Goal: Information Seeking & Learning: Learn about a topic

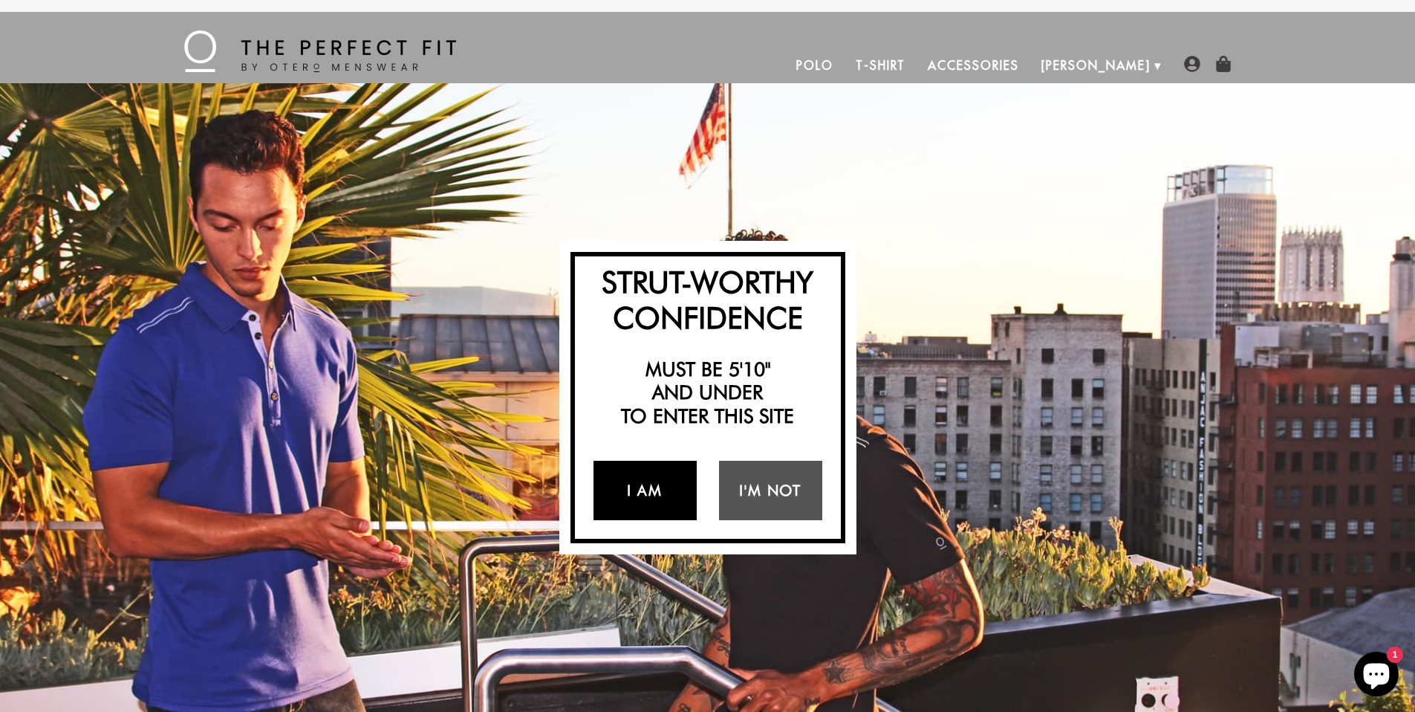
click at [638, 490] on link "I Am" at bounding box center [645, 490] width 103 height 59
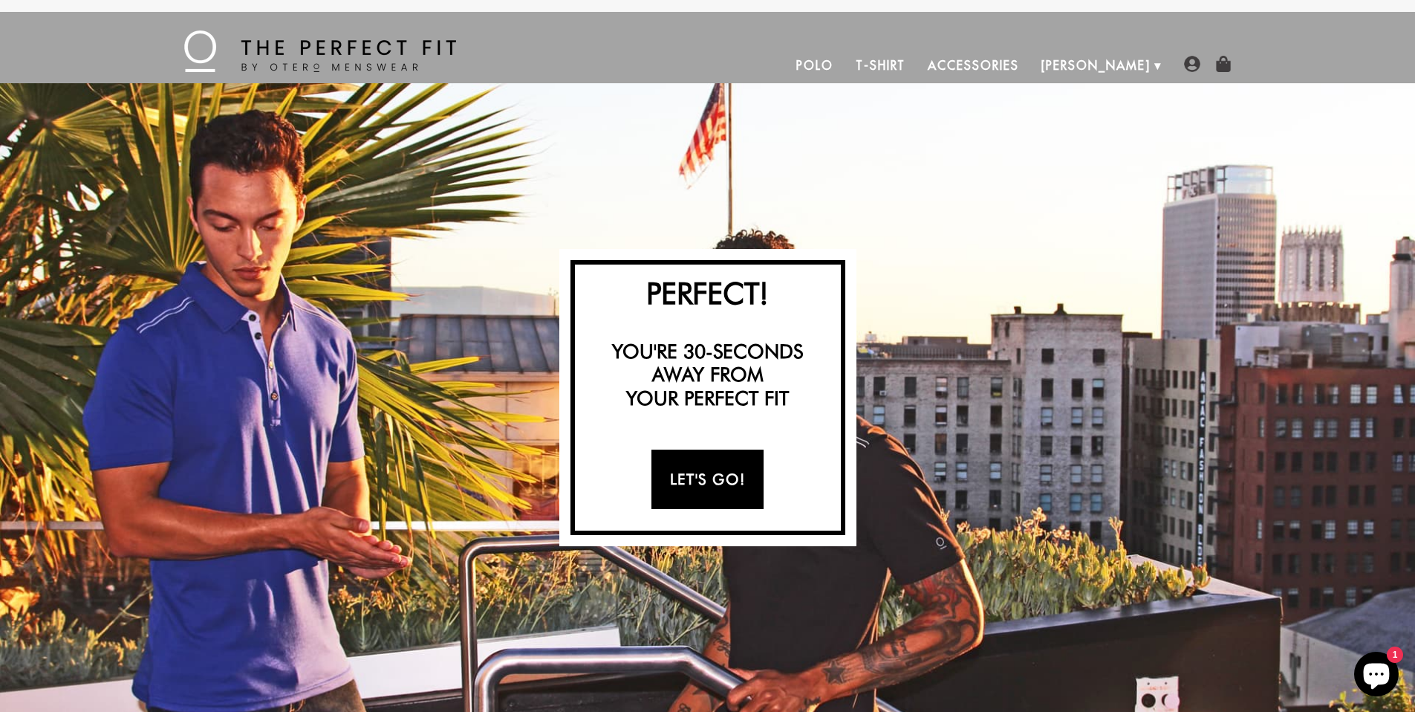
click at [719, 487] on link "Let's Go!" at bounding box center [708, 478] width 112 height 59
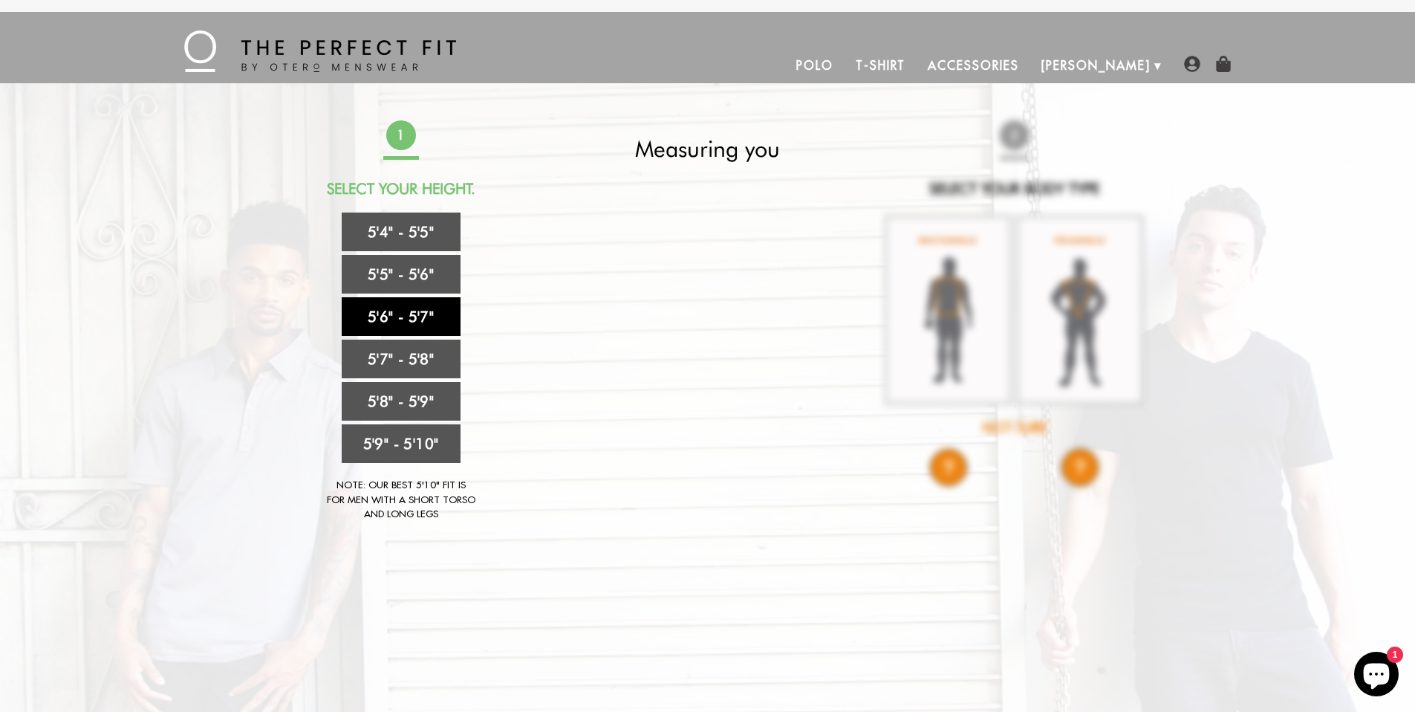
click at [436, 318] on link "5'6" - 5'7"" at bounding box center [401, 316] width 119 height 39
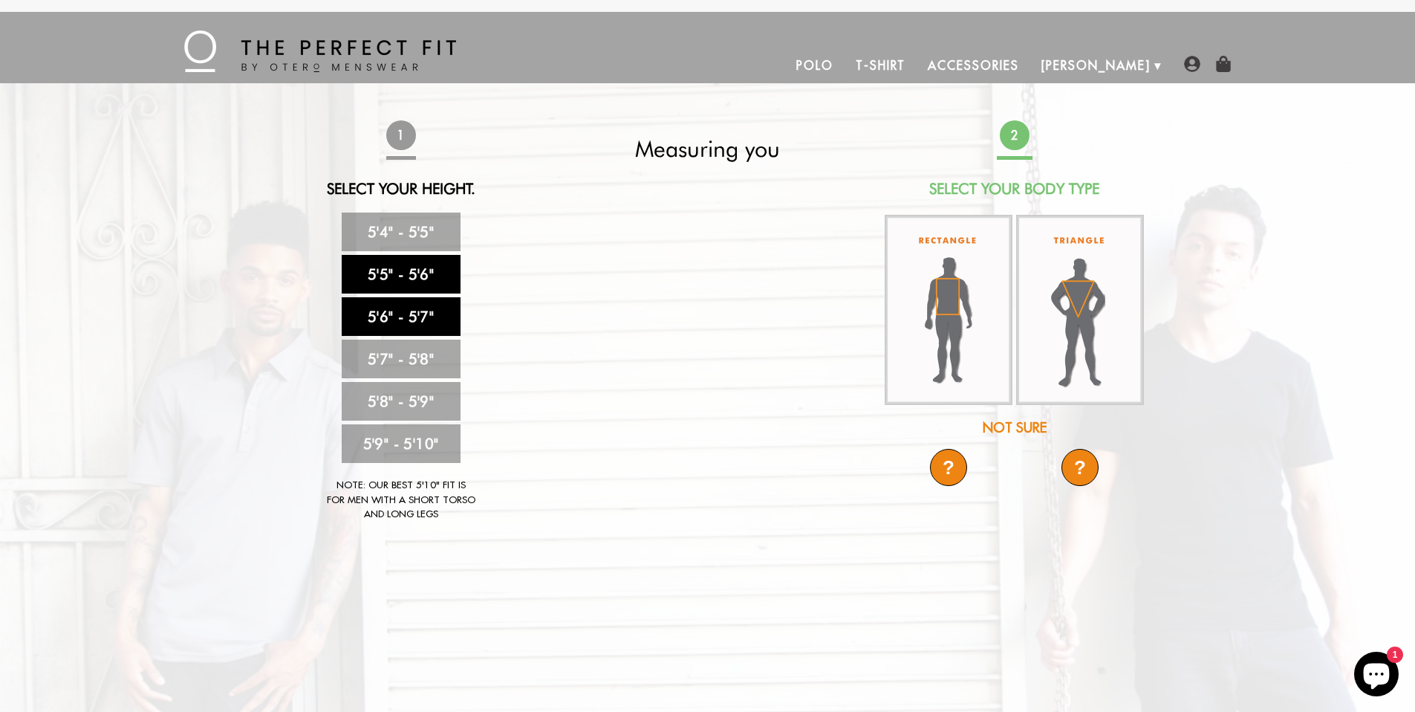
click at [432, 287] on link "5'5" - 5'6"" at bounding box center [401, 274] width 119 height 39
click at [434, 318] on link "5'6" - 5'7"" at bounding box center [401, 316] width 119 height 39
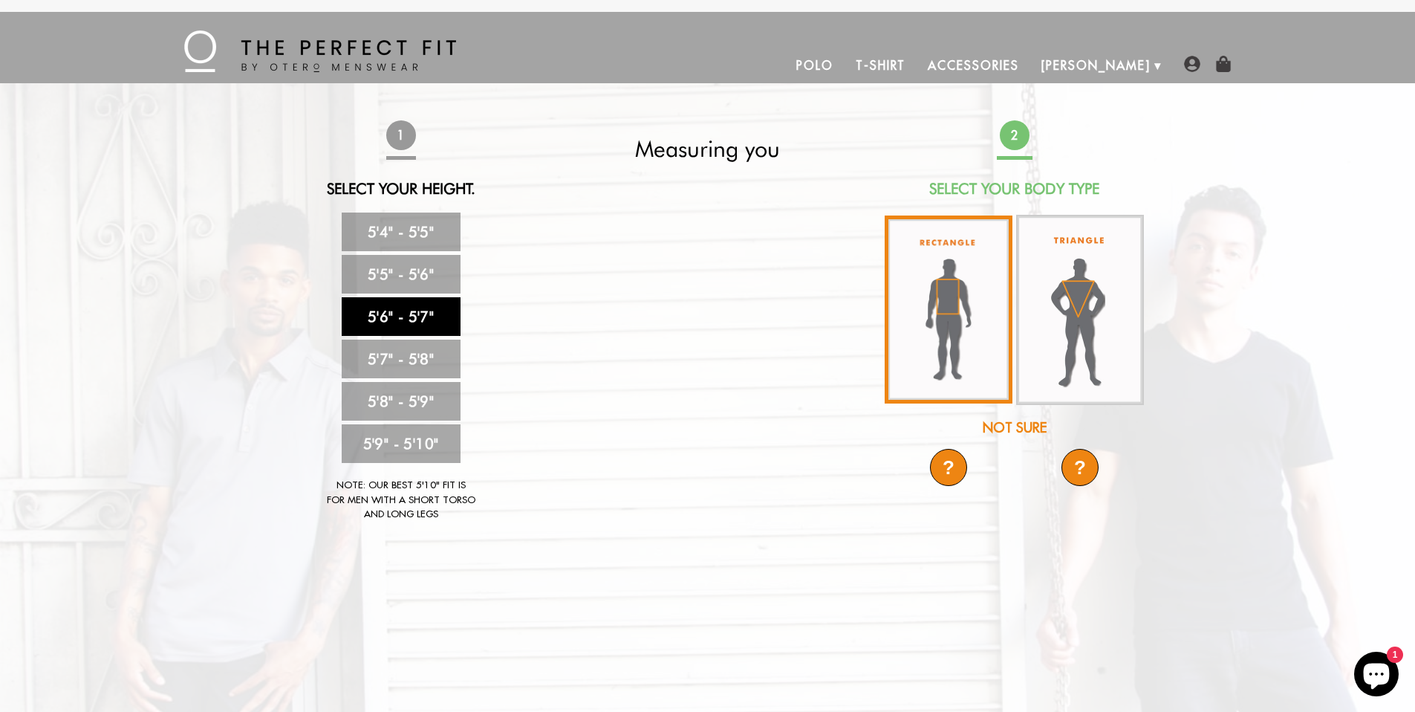
click at [985, 337] on img at bounding box center [949, 309] width 128 height 188
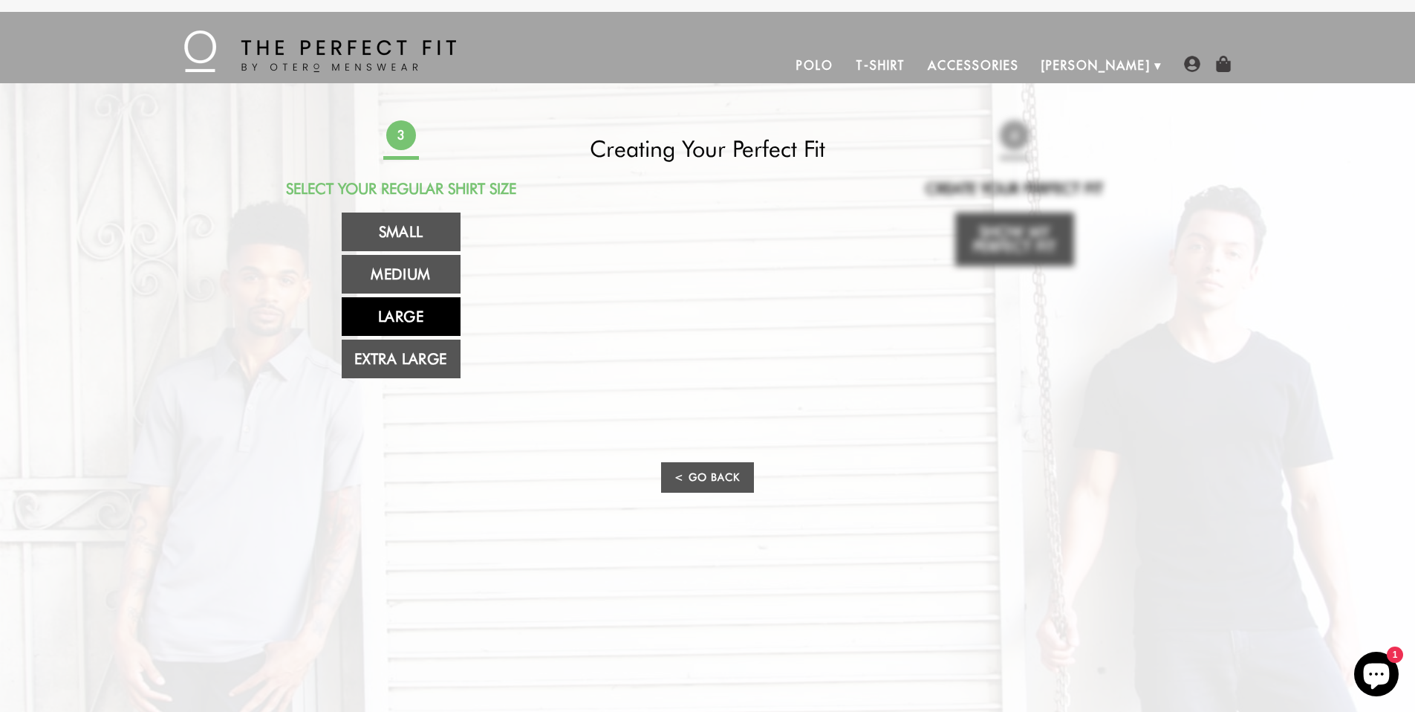
click at [426, 308] on link "Large" at bounding box center [401, 316] width 119 height 39
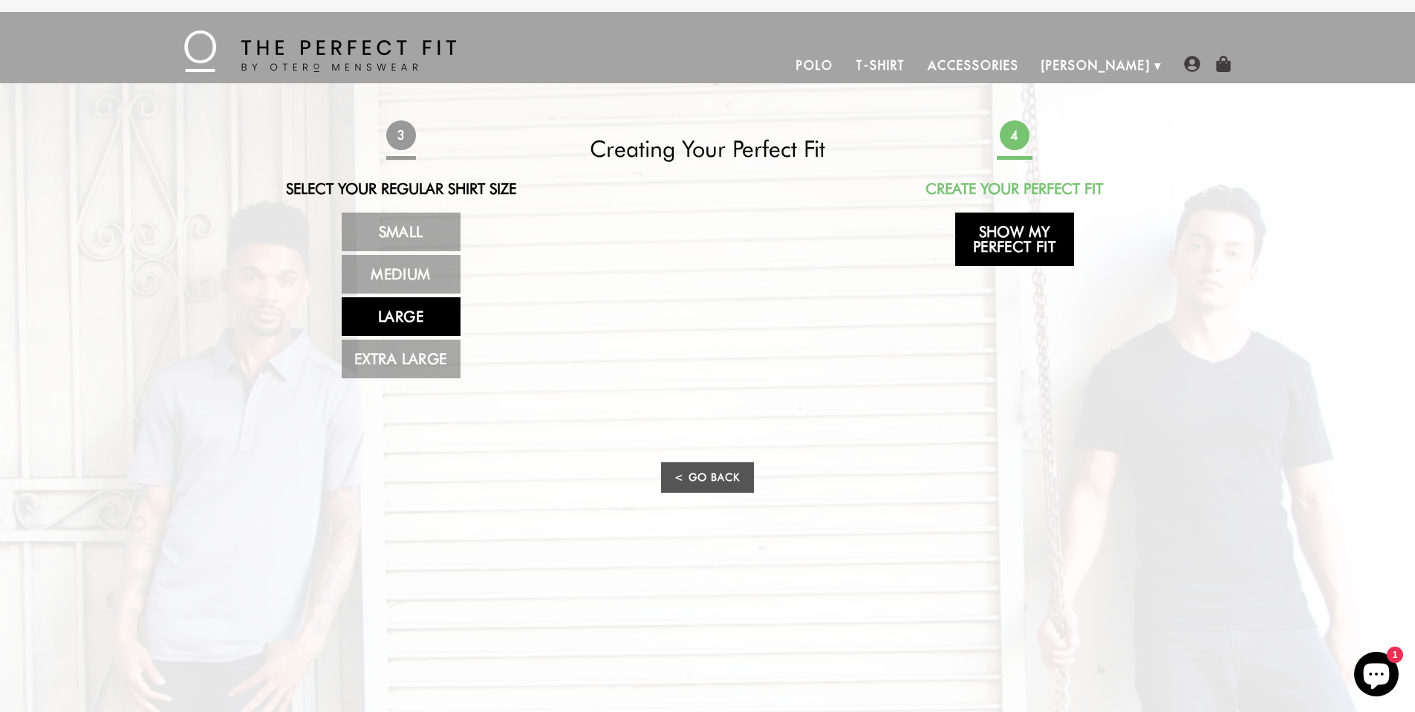
click at [995, 253] on link "Show My Perfect Fit" at bounding box center [1014, 238] width 119 height 53
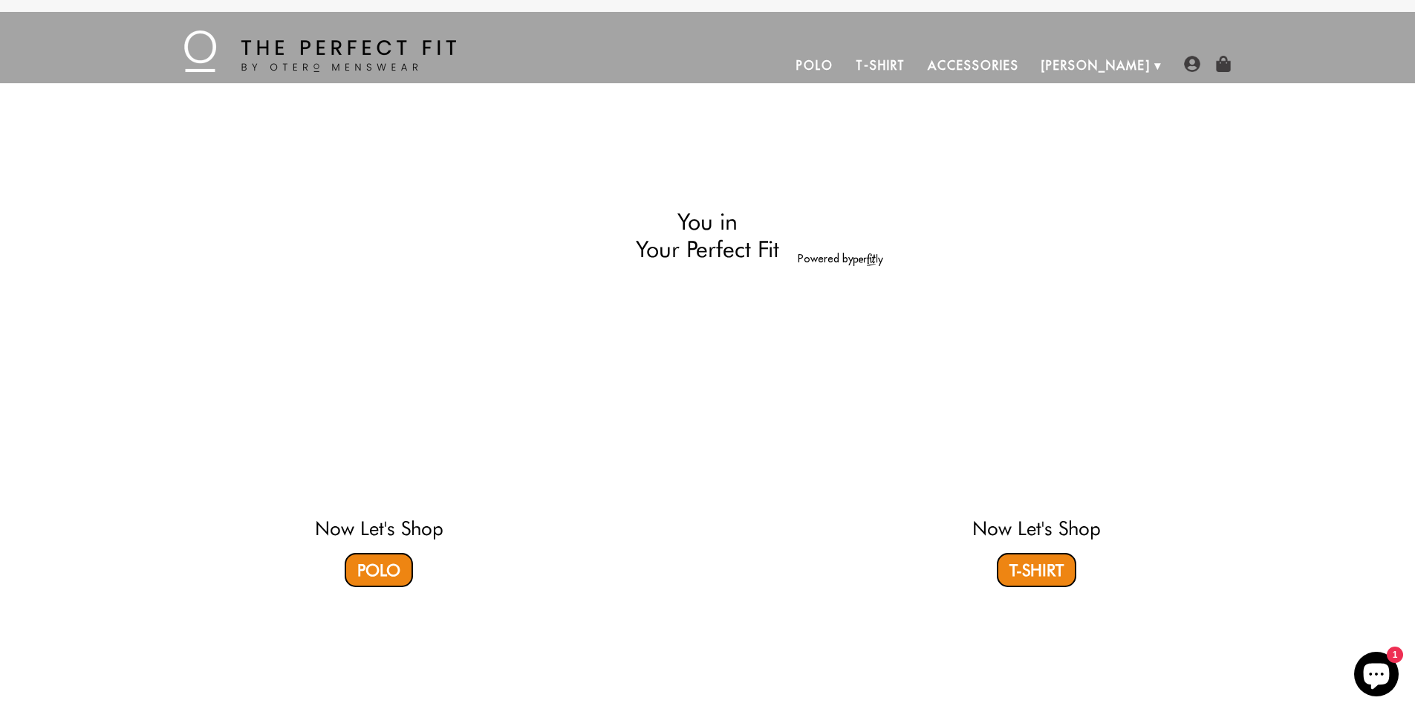
select select "56-57"
select select "L"
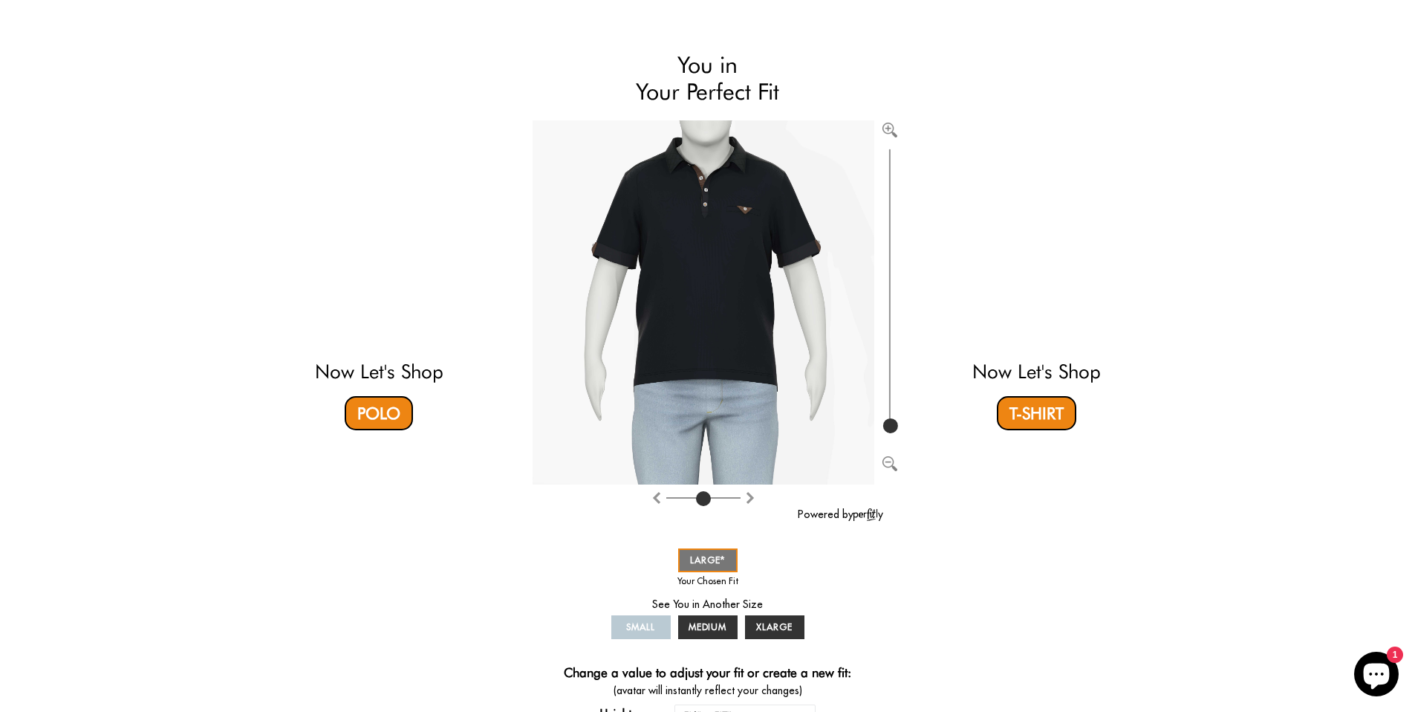
scroll to position [82, 0]
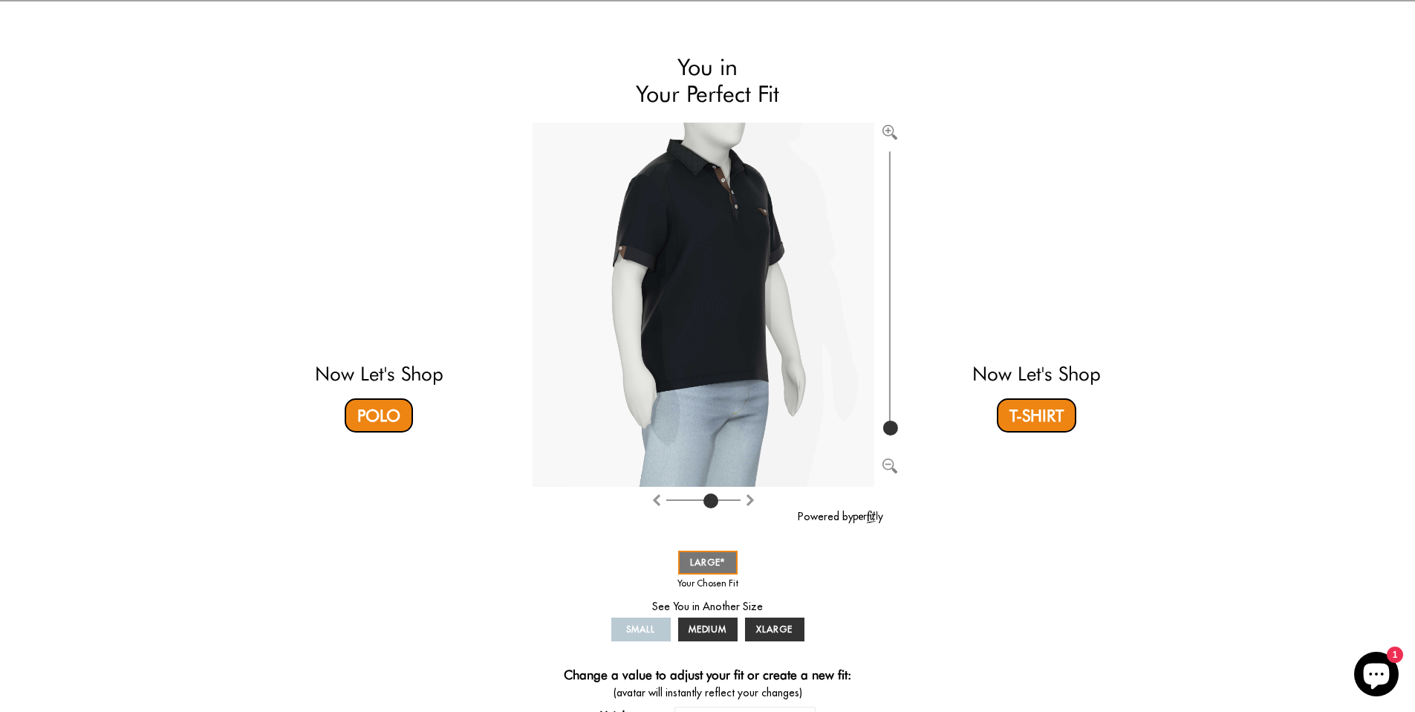
type input "5"
click at [707, 502] on input "range" at bounding box center [703, 502] width 74 height 1
click at [718, 627] on span "MEDIUM" at bounding box center [708, 628] width 39 height 11
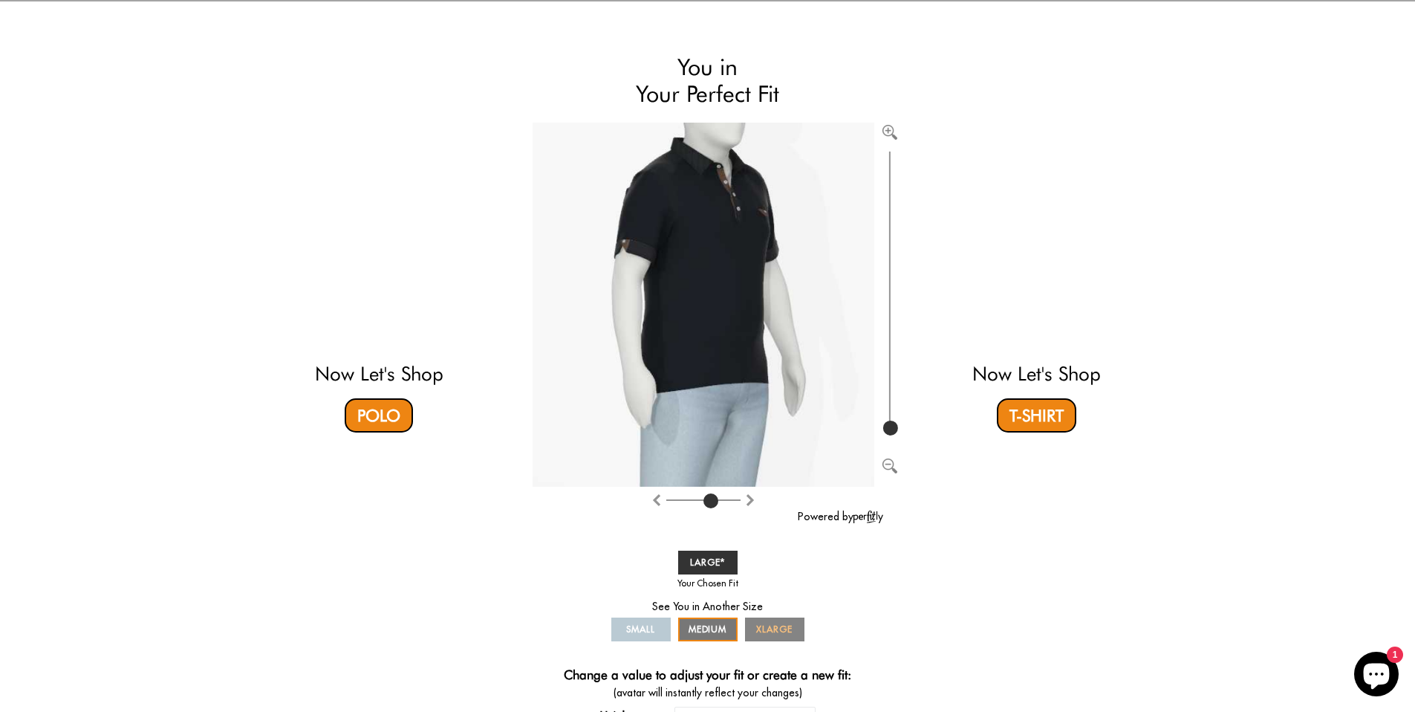
click at [769, 631] on span "XLARGE" at bounding box center [774, 628] width 36 height 11
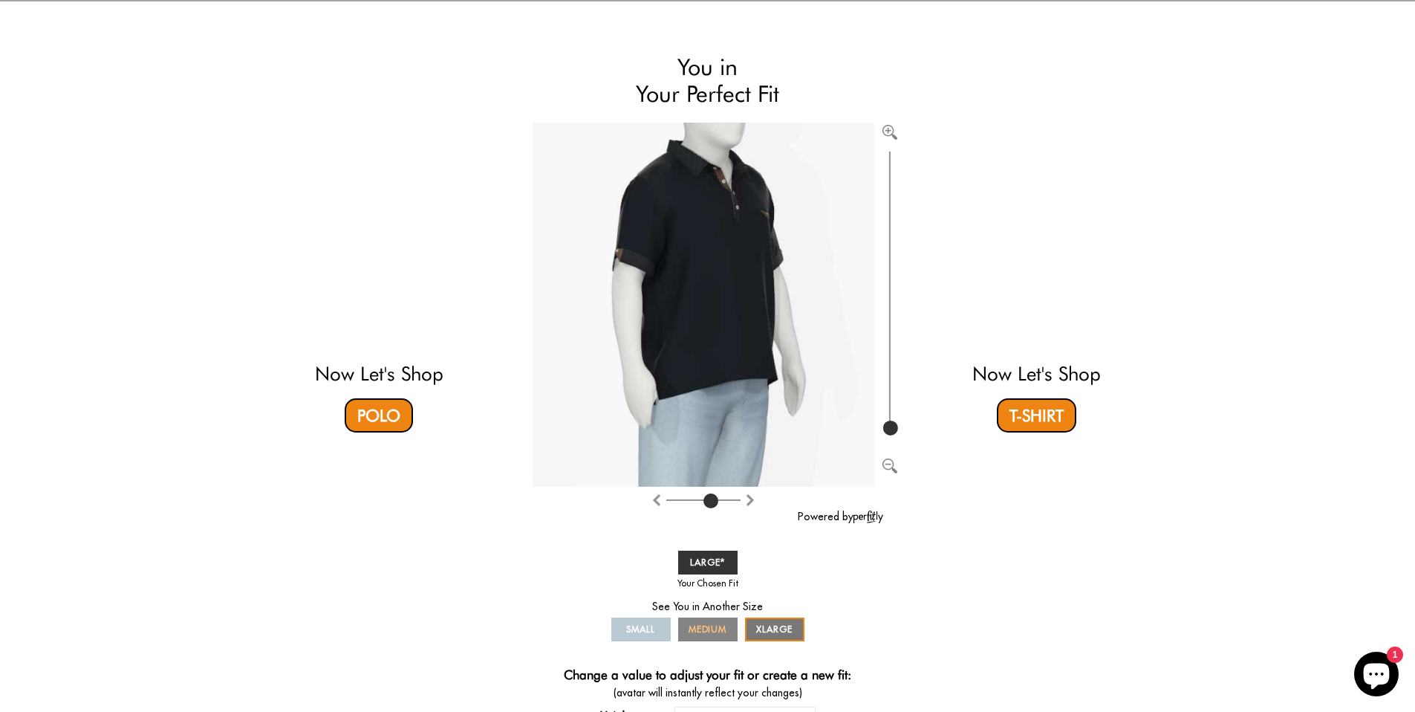
click at [713, 628] on span "MEDIUM" at bounding box center [708, 628] width 39 height 11
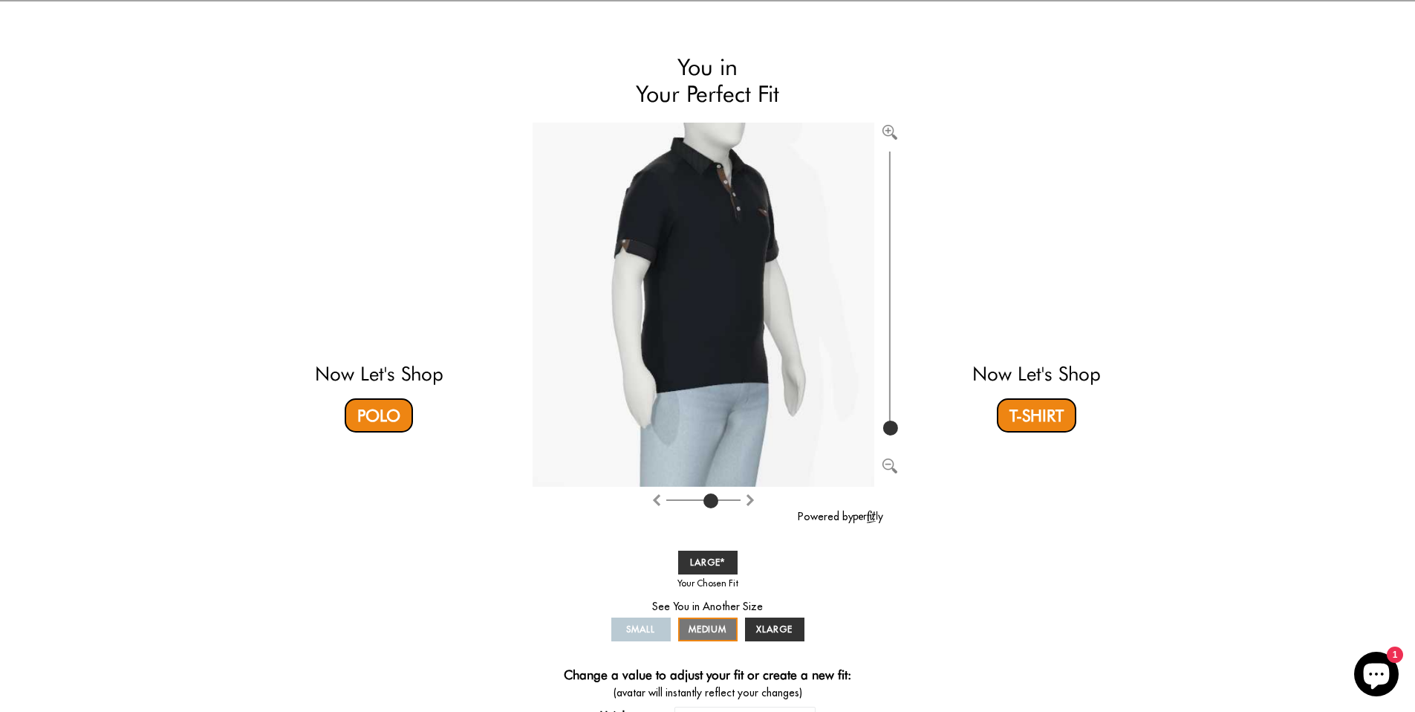
click at [664, 631] on link "SMALL" at bounding box center [640, 629] width 59 height 24
drag, startPoint x: 782, startPoint y: 596, endPoint x: 670, endPoint y: 541, distance: 124.3
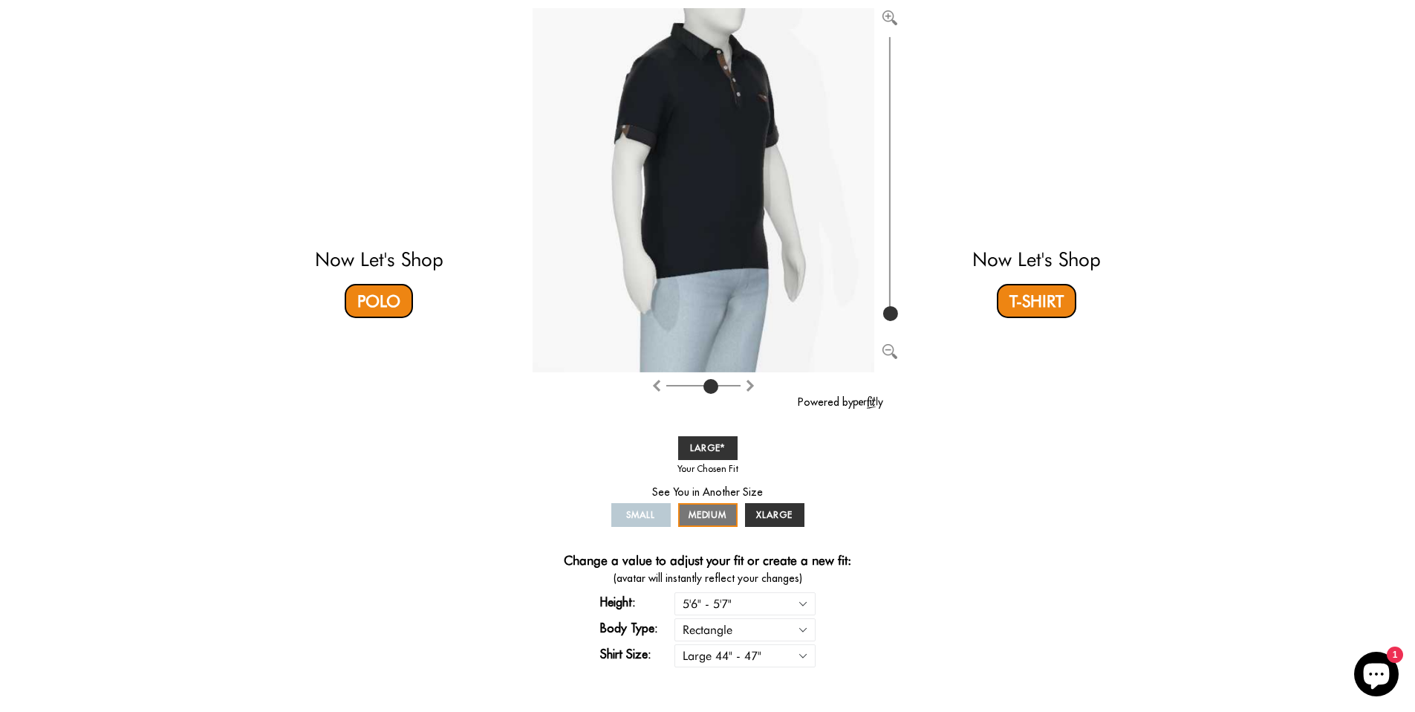
scroll to position [194, 0]
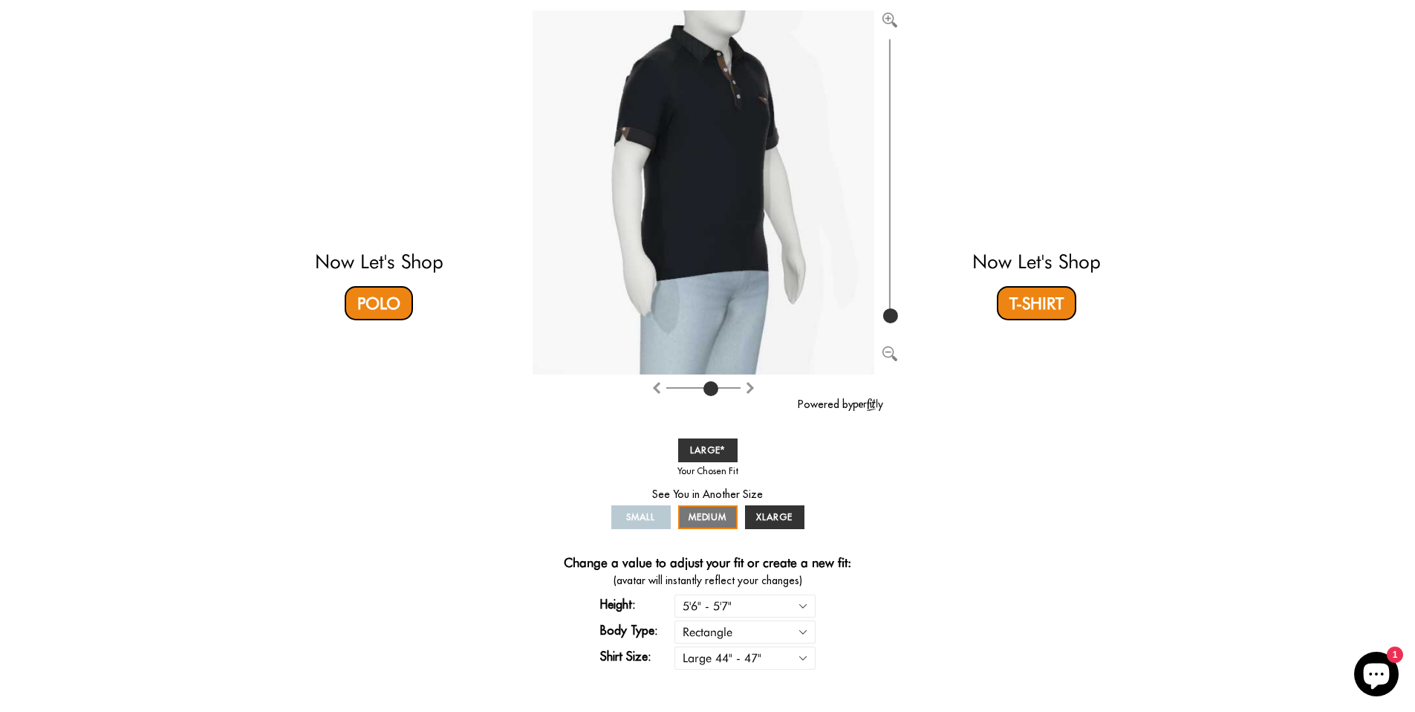
click at [655, 513] on link "SMALL" at bounding box center [640, 517] width 59 height 24
click at [704, 516] on span "MEDIUM" at bounding box center [708, 516] width 39 height 11
click at [754, 518] on link "XLARGE" at bounding box center [774, 517] width 59 height 24
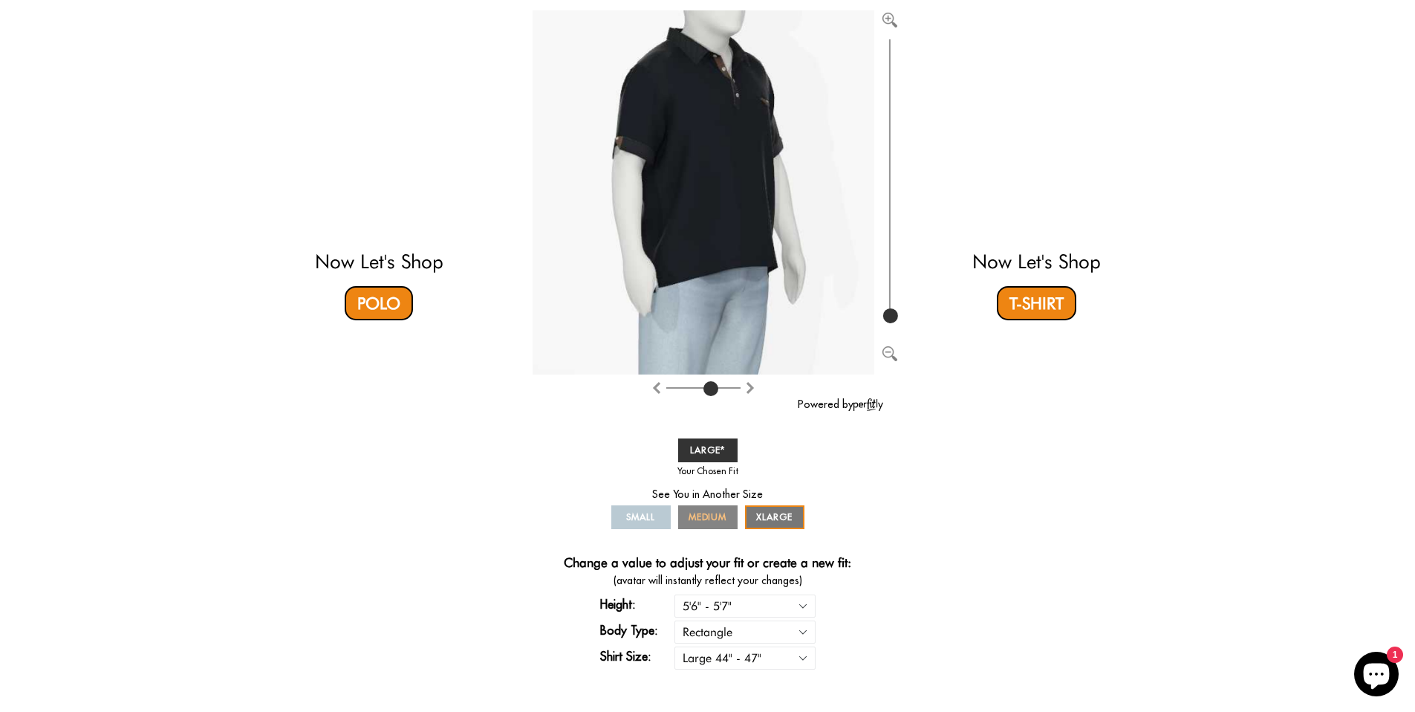
click at [715, 522] on span "MEDIUM" at bounding box center [708, 516] width 39 height 11
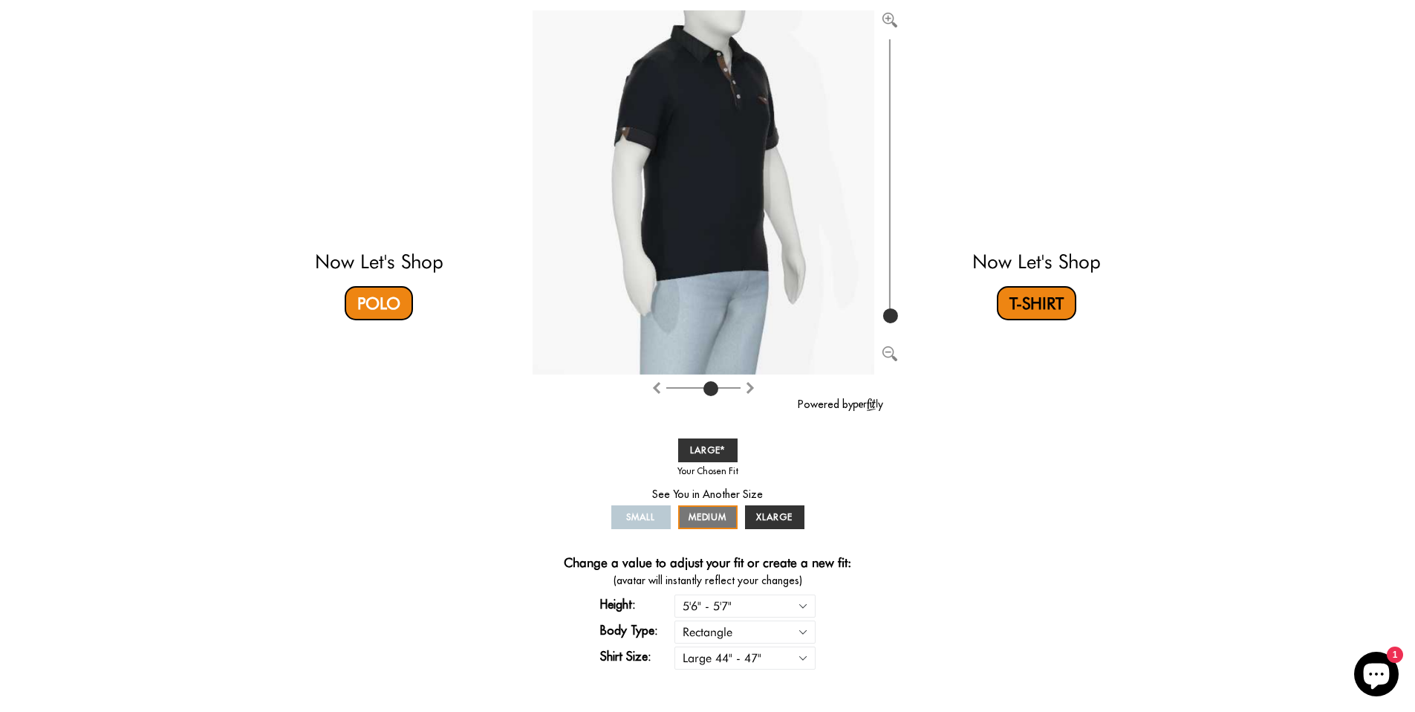
click at [1030, 305] on link "T-Shirt" at bounding box center [1036, 303] width 79 height 34
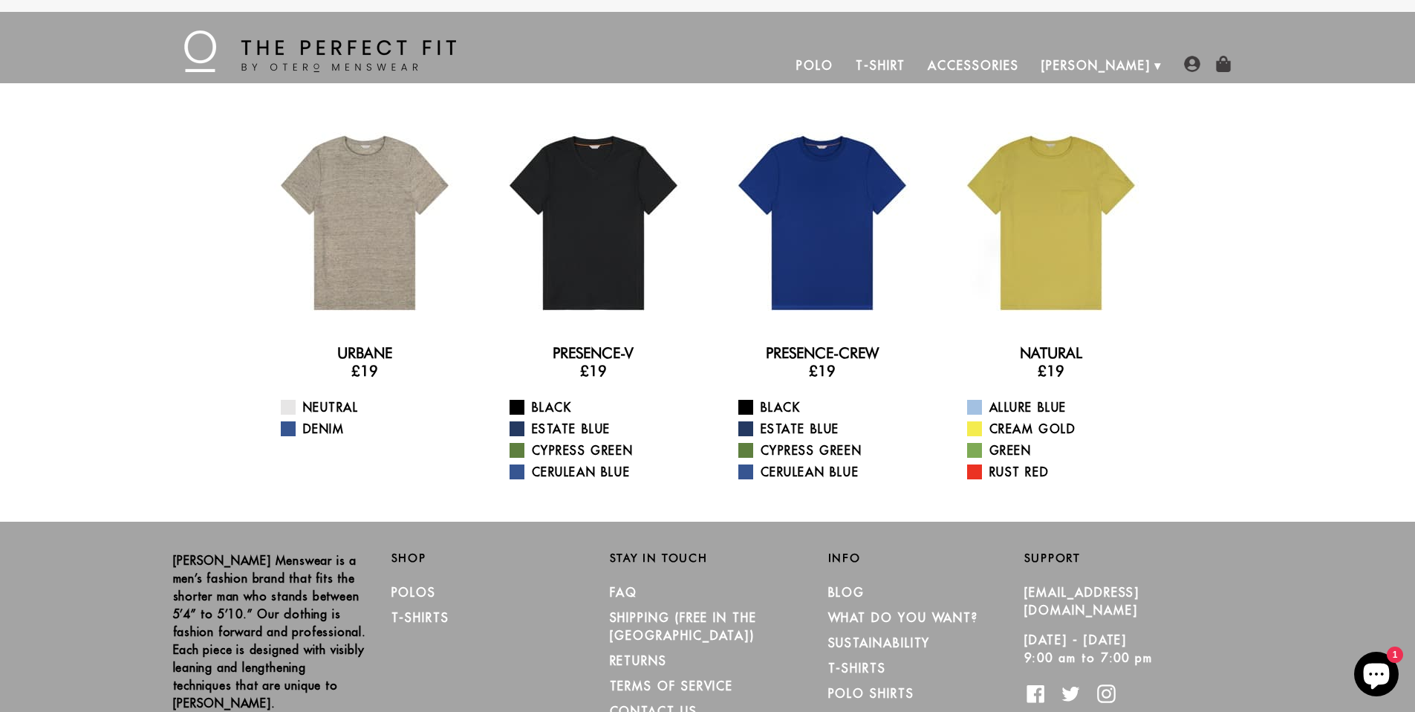
click at [311, 44] on img at bounding box center [320, 51] width 272 height 42
